Goal: Task Accomplishment & Management: Check status

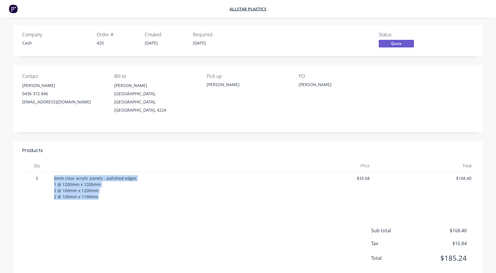
drag, startPoint x: 53, startPoint y: 170, endPoint x: 103, endPoint y: 192, distance: 54.8
click at [103, 192] on div "6mm clear acrylic panels - polished edges 1 @ 1200mm x 1200mm 2 @ 100mm x 1200m…" at bounding box center [161, 190] width 219 height 37
copy div "6mm clear acrylic panels - polished edges 1 @ 1200mm x 1200mm 2 @ 100mm x 1200m…"
click at [174, 200] on div at bounding box center [161, 202] width 214 height 5
